Goal: Information Seeking & Learning: Understand process/instructions

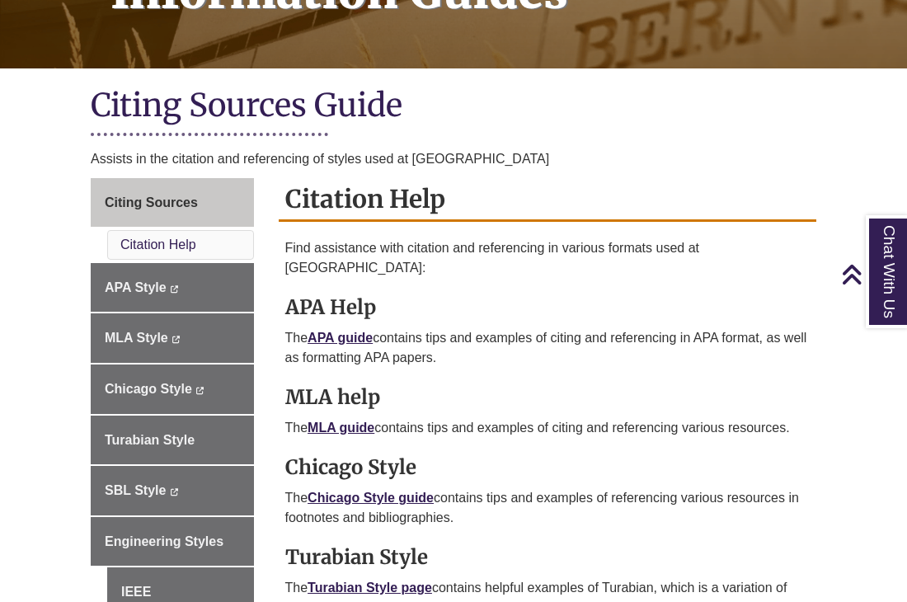
scroll to position [333, 0]
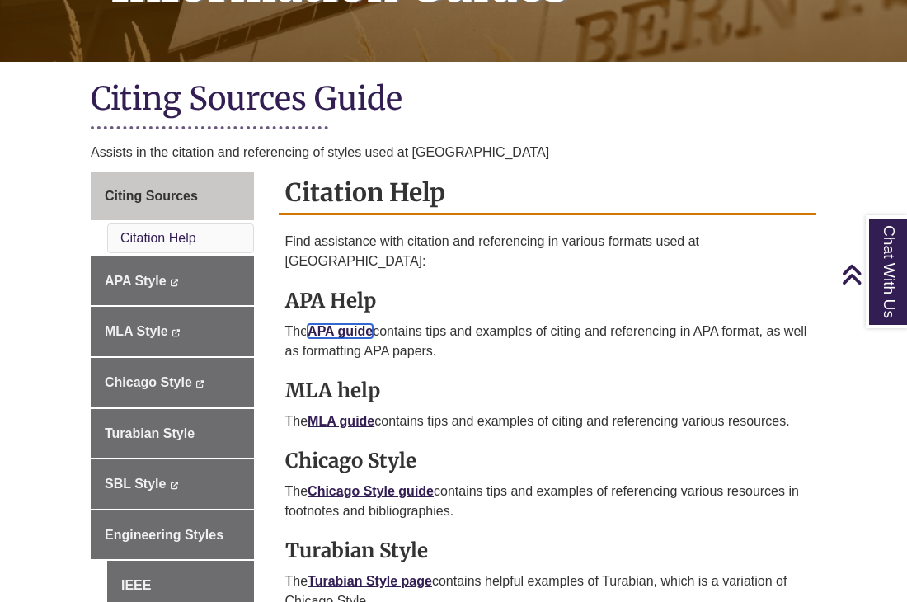
click at [352, 324] on link "APA guide" at bounding box center [340, 331] width 65 height 14
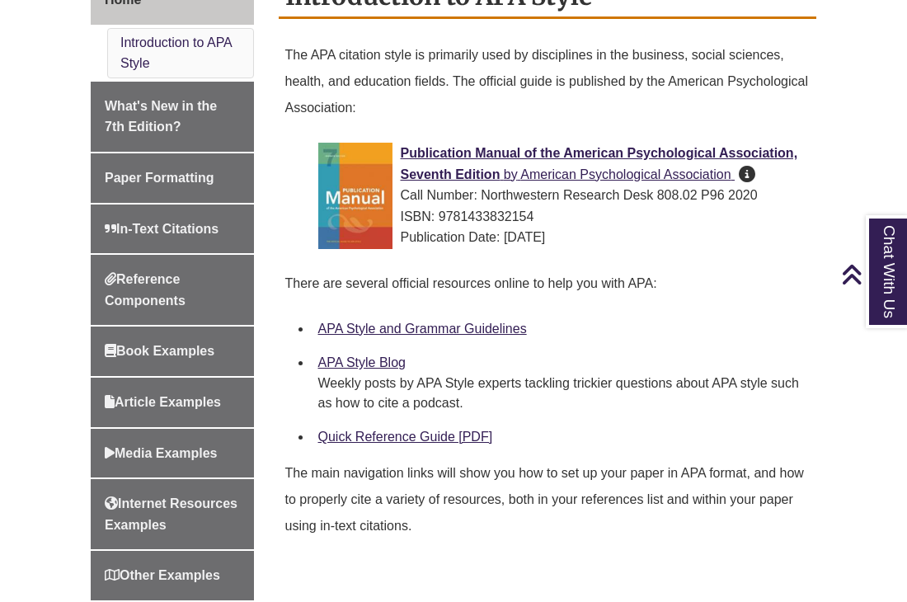
scroll to position [509, 0]
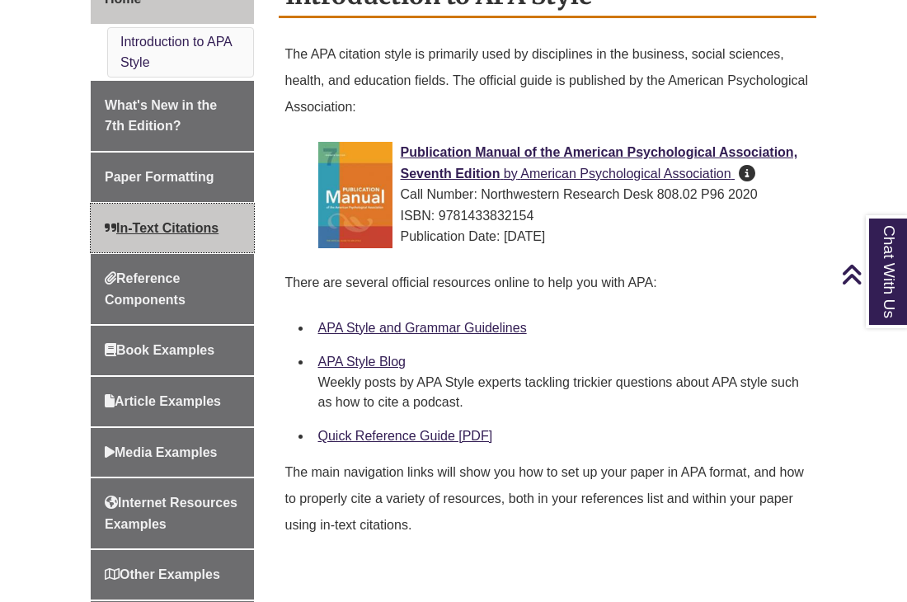
click at [223, 221] on link "In-Text Citations" at bounding box center [172, 228] width 163 height 49
